Goal: Check status: Check status

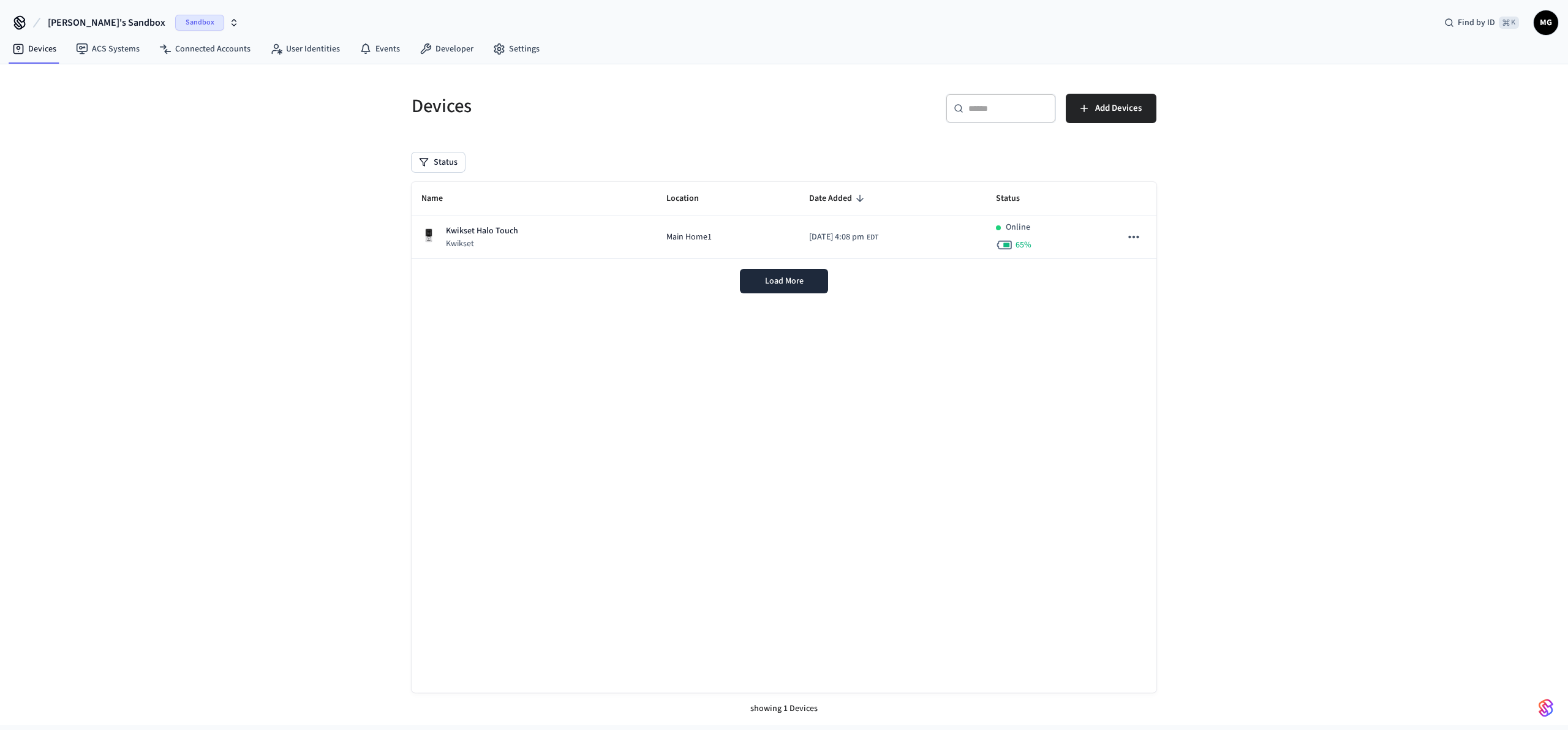
click at [95, 21] on span "Marc's Sandbox" at bounding box center [107, 22] width 118 height 14
click at [102, 109] on div "Production Production" at bounding box center [98, 102] width 168 height 16
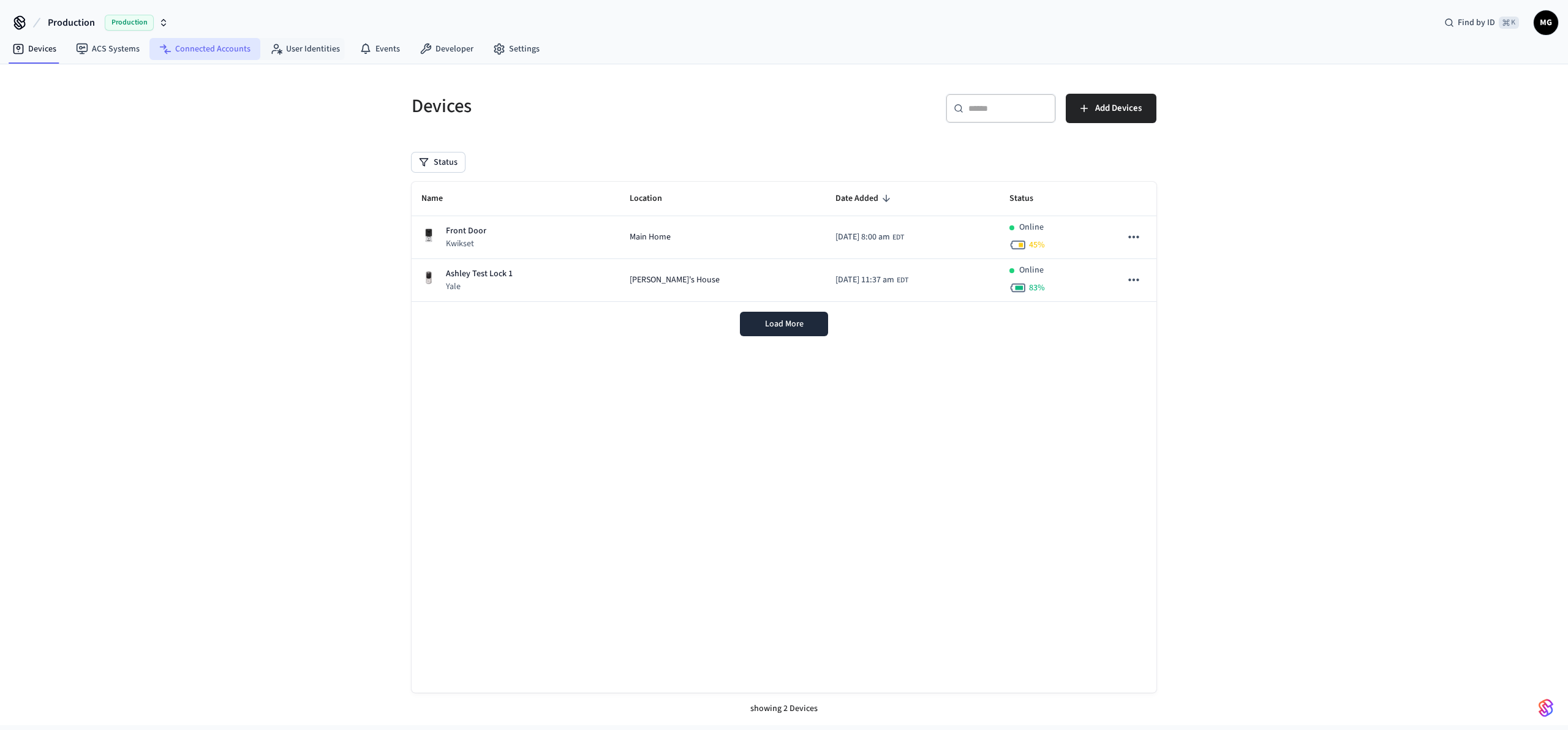
click at [192, 53] on link "Connected Accounts" at bounding box center [205, 49] width 111 height 22
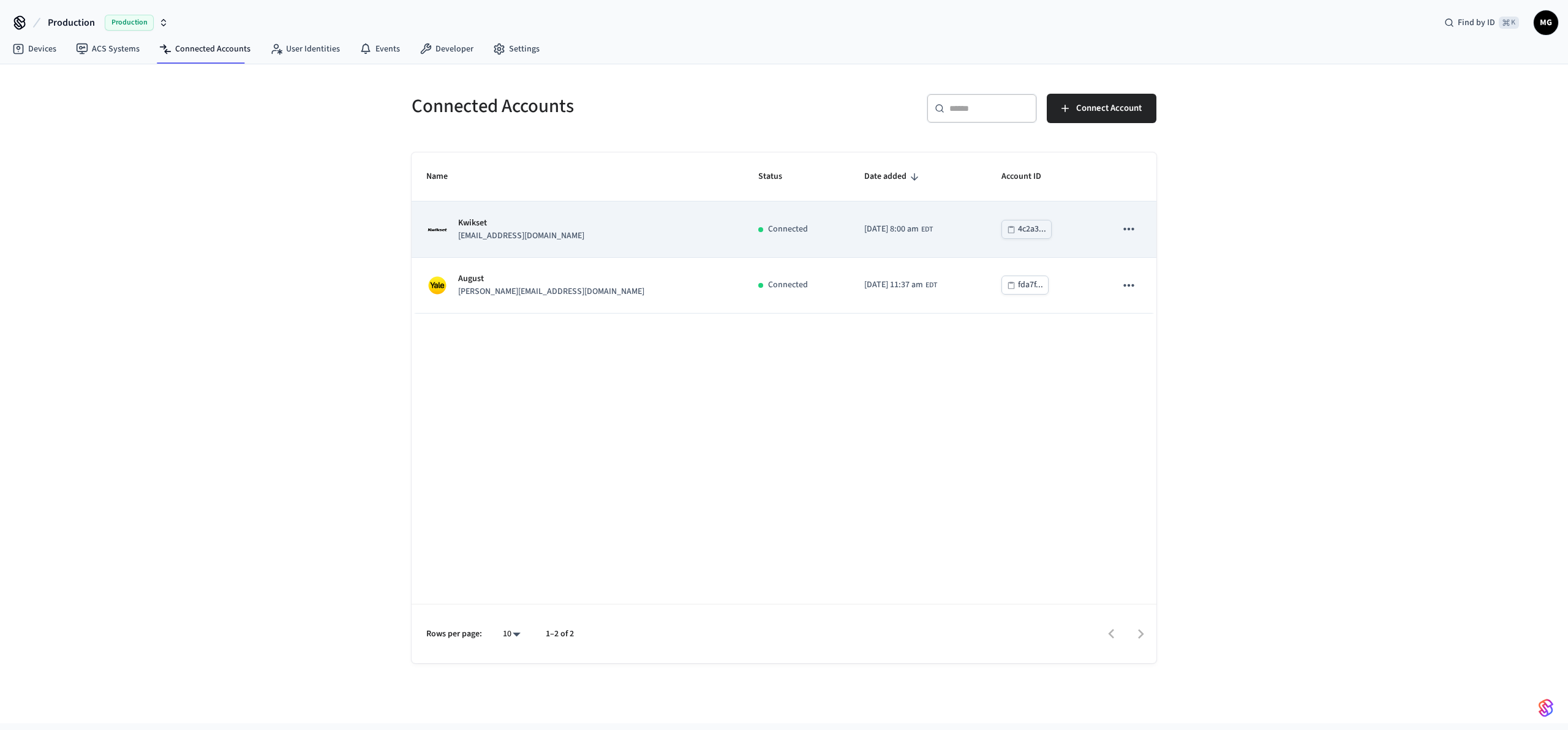
click at [524, 245] on td "Kwikset marcgaj@gmail.com" at bounding box center [577, 230] width 332 height 56
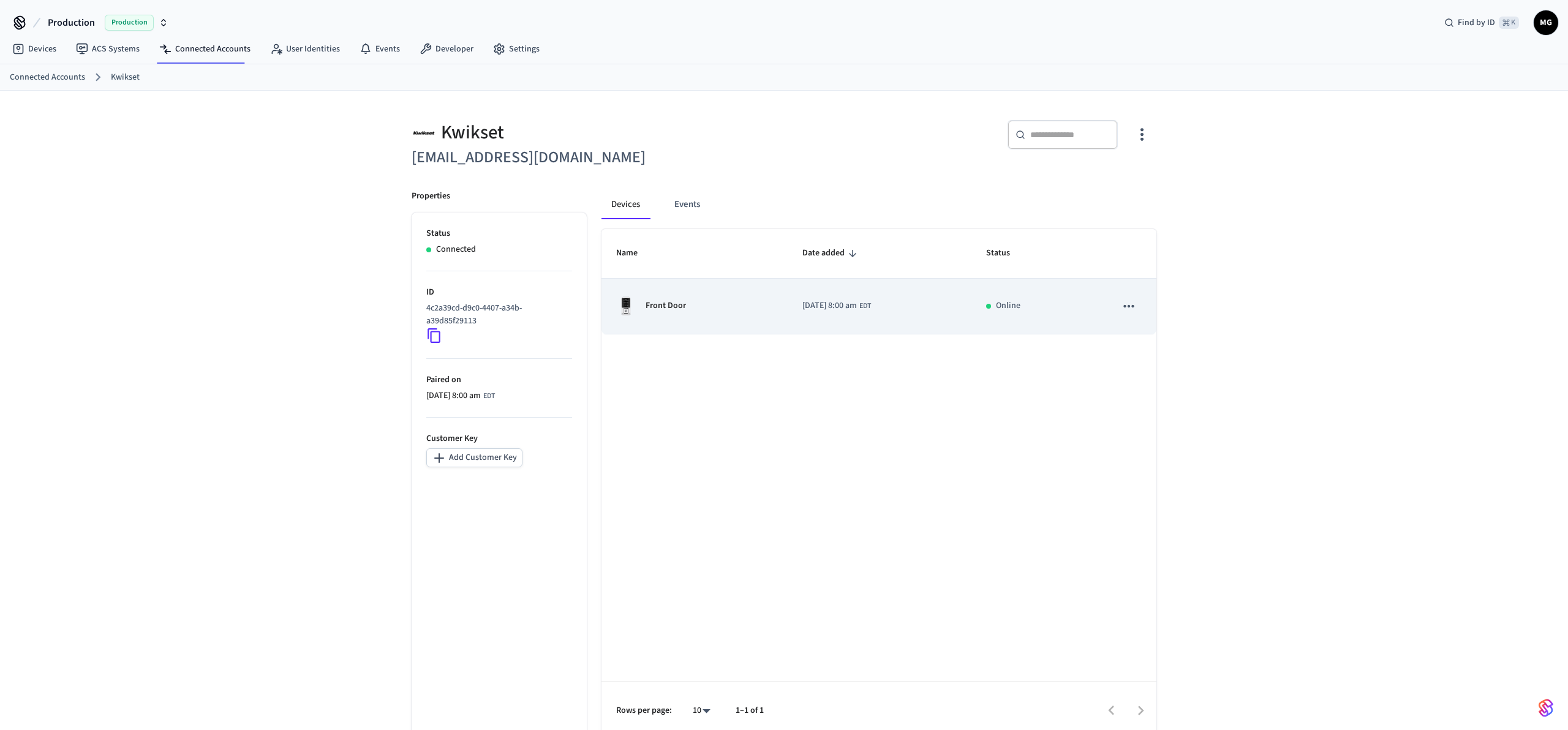
click at [697, 296] on td "Front Door" at bounding box center [695, 307] width 186 height 56
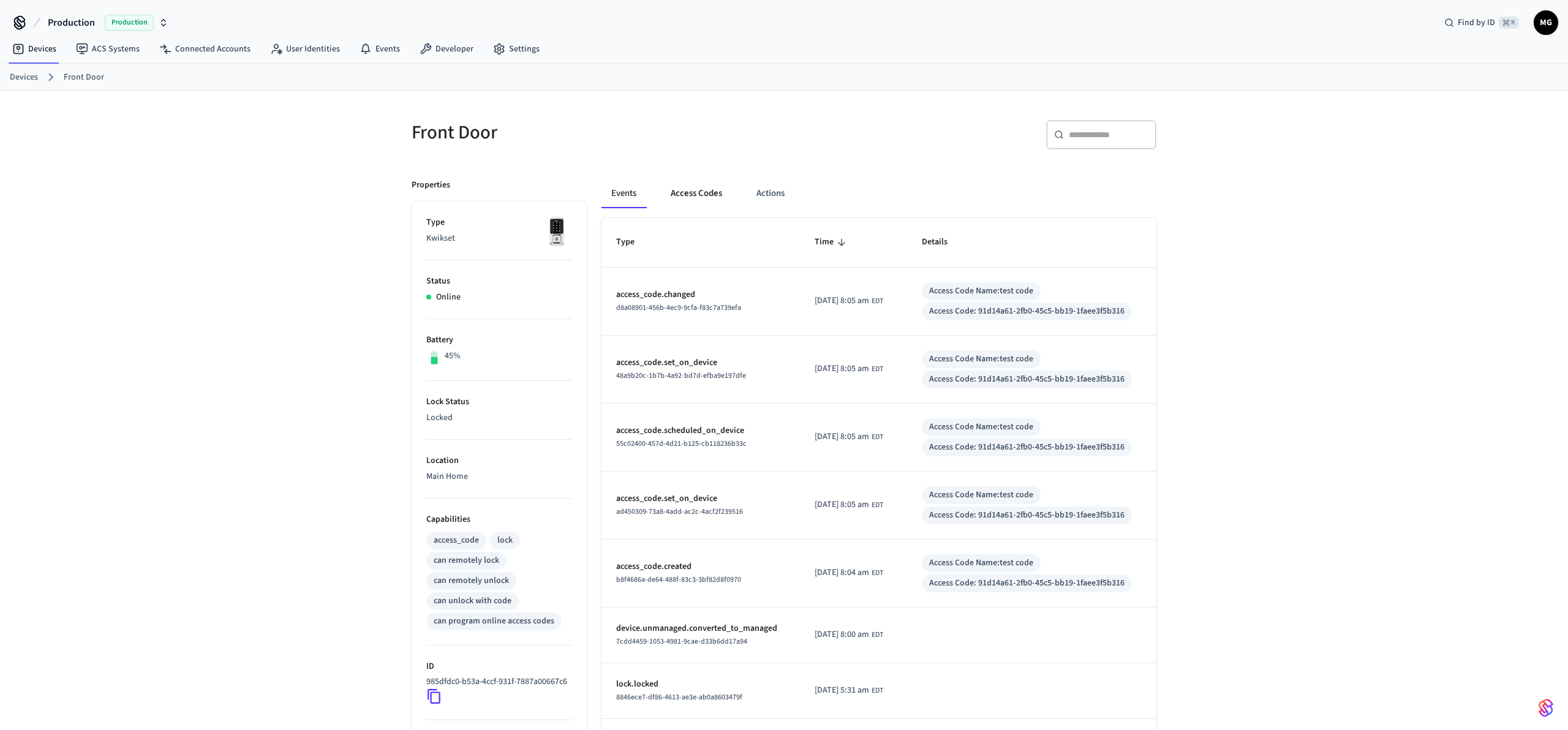
click at [693, 200] on button "Access Codes" at bounding box center [696, 193] width 71 height 29
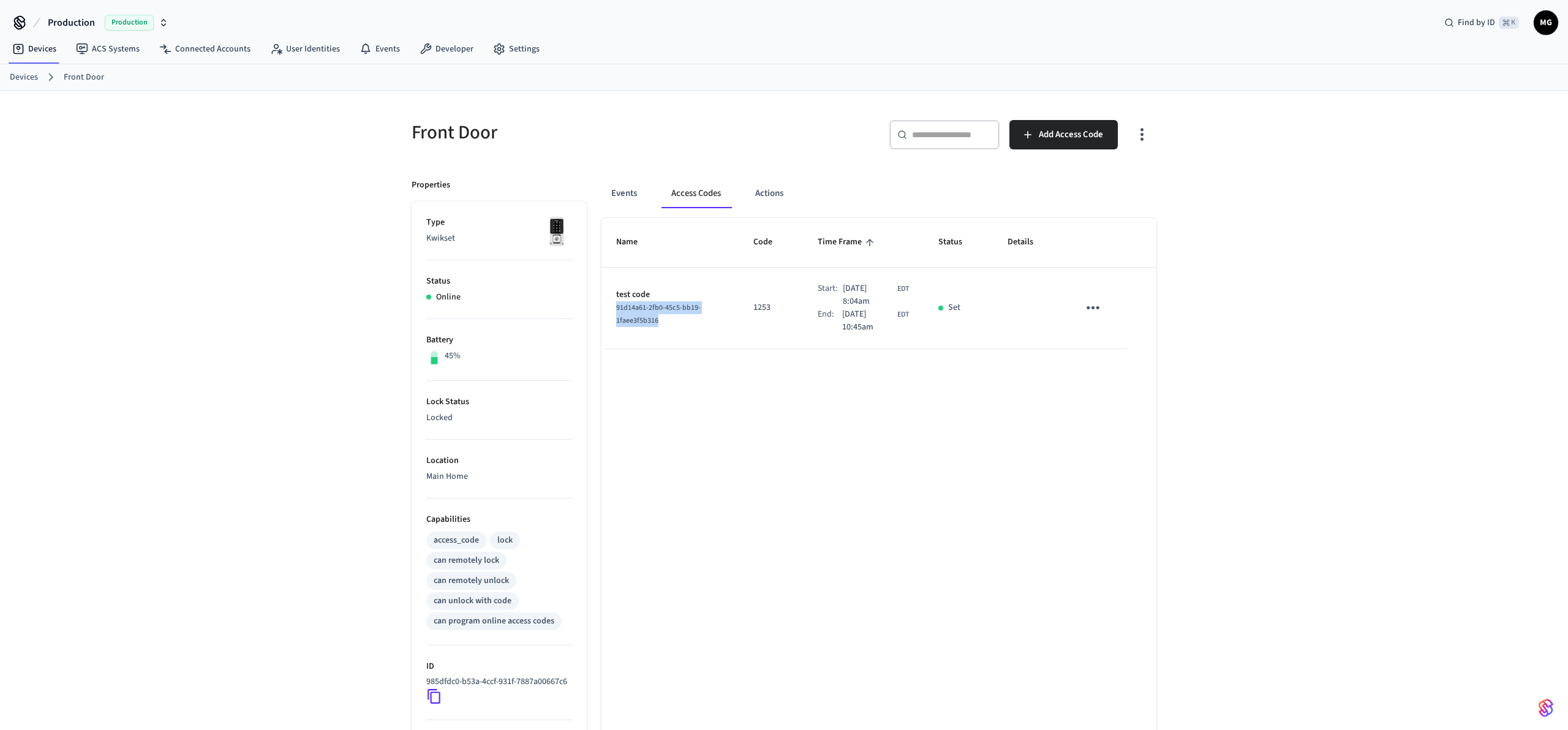
drag, startPoint x: 662, startPoint y: 320, endPoint x: 615, endPoint y: 308, distance: 48.5
click at [616, 308] on div "91d14a61-2fb0-45c5-bb19-1faee3f5b316" at bounding box center [670, 314] width 108 height 26
copy span "91d14a61-2fb0-45c5-bb19-1faee3f5b316"
click at [886, 490] on div "Name Code Time Frame Status Details test code 91d14a61-2fb0-45c5-bb19-1faee3f5b…" at bounding box center [879, 550] width 555 height 664
click at [688, 588] on div "Name Code Time Frame Status Details test code 91d14a61-2fb0-45c5-bb19-1faee3f5b…" at bounding box center [879, 550] width 555 height 664
